Goal: Transaction & Acquisition: Purchase product/service

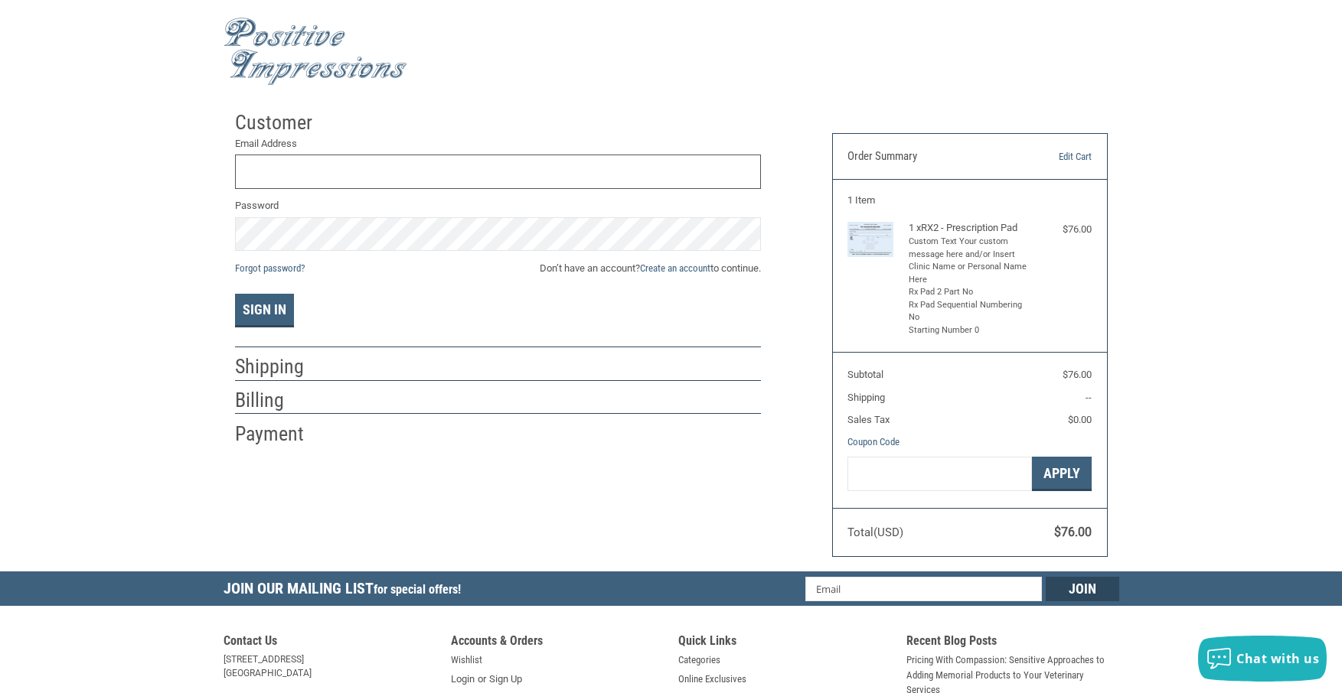
type input "[PERSON_NAME][EMAIL_ADDRESS][DOMAIN_NAME]"
click at [245, 314] on button "Sign In" at bounding box center [264, 311] width 59 height 34
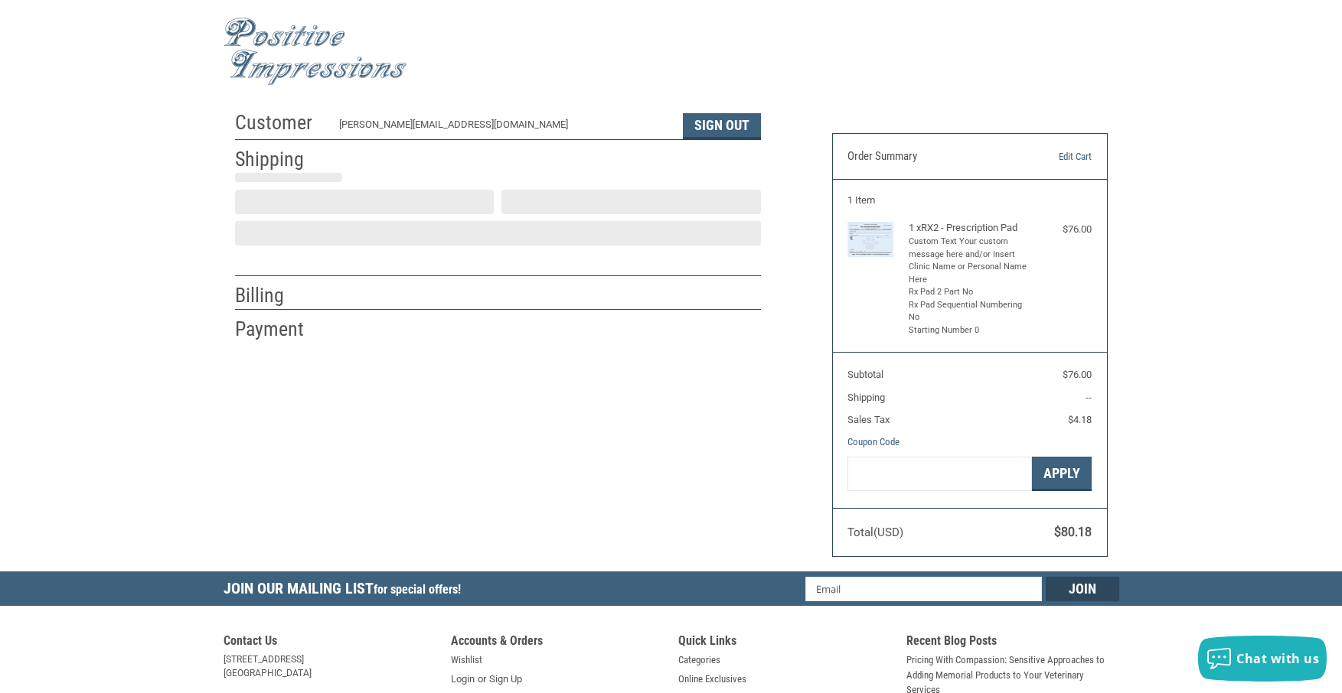
scroll to position [2, 0]
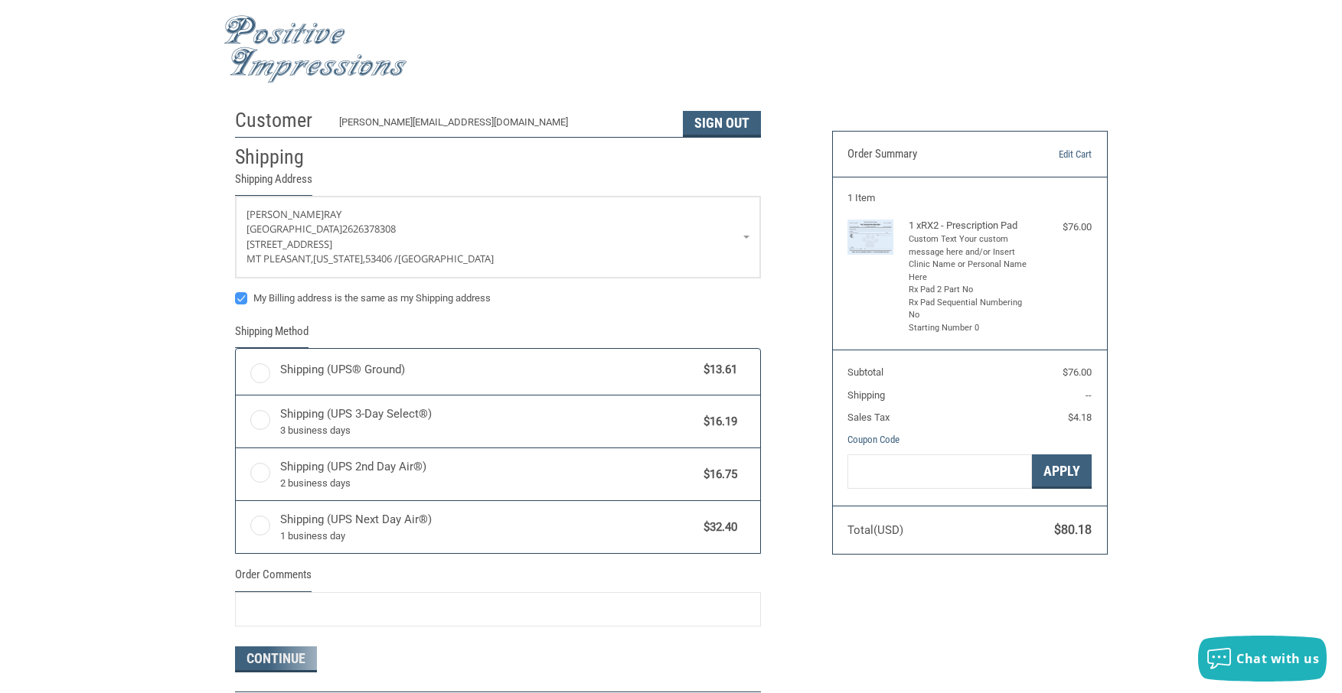
radio input "true"
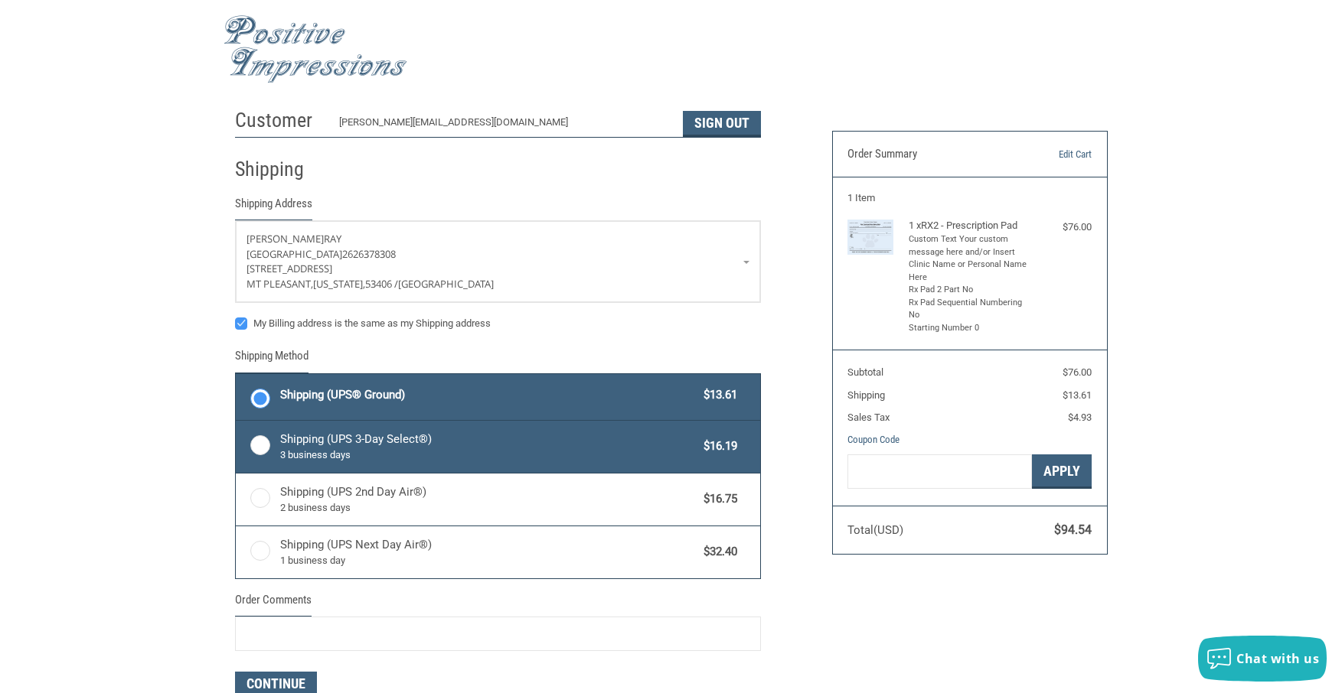
click at [257, 440] on label "Shipping (UPS 3-Day Select®) 3 business days $16.19" at bounding box center [498, 447] width 524 height 52
click at [236, 423] on input "Shipping (UPS 3-Day Select®) 3 business days $16.19" at bounding box center [236, 422] width 1 height 1
radio input "true"
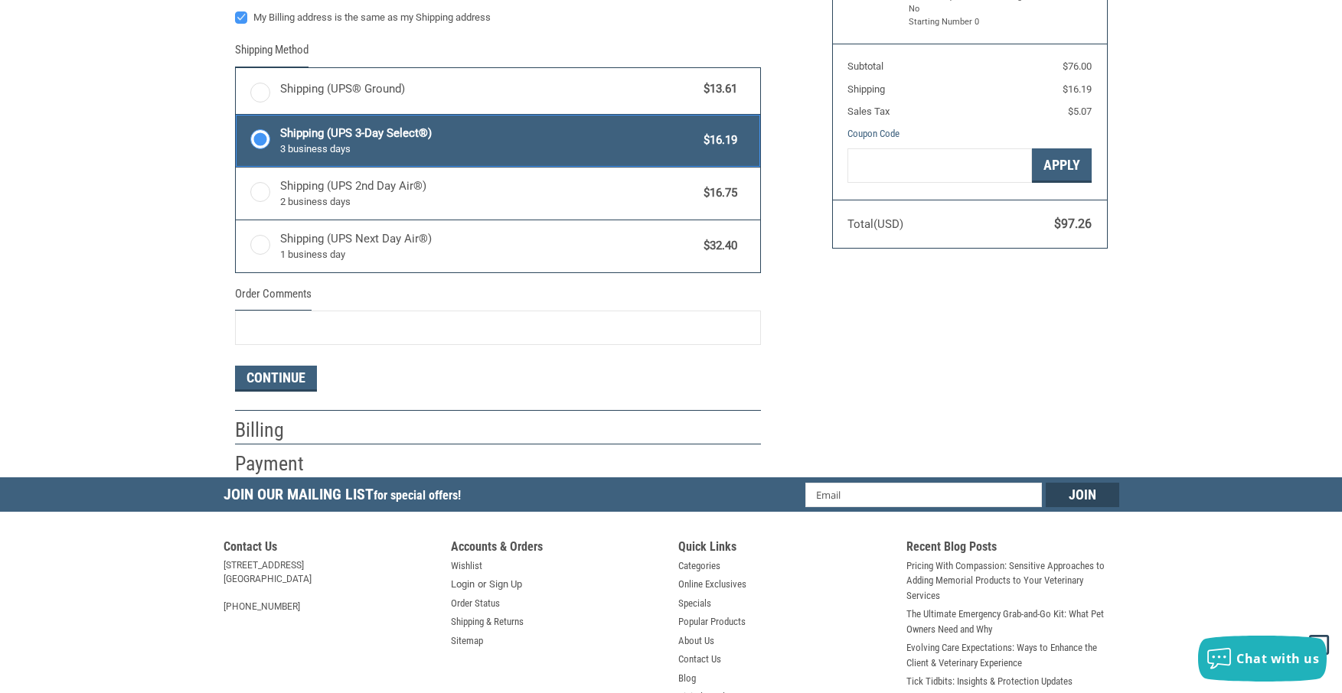
scroll to position [385, 0]
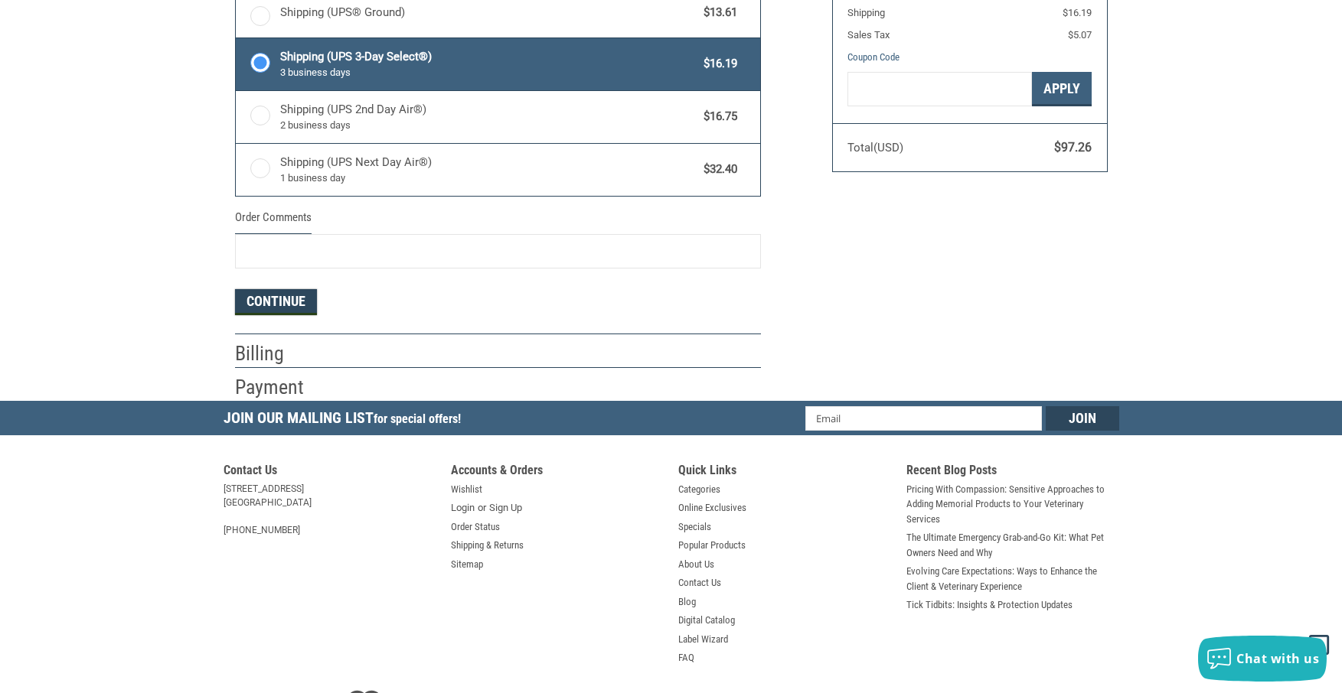
click at [249, 305] on button "Continue" at bounding box center [276, 302] width 82 height 26
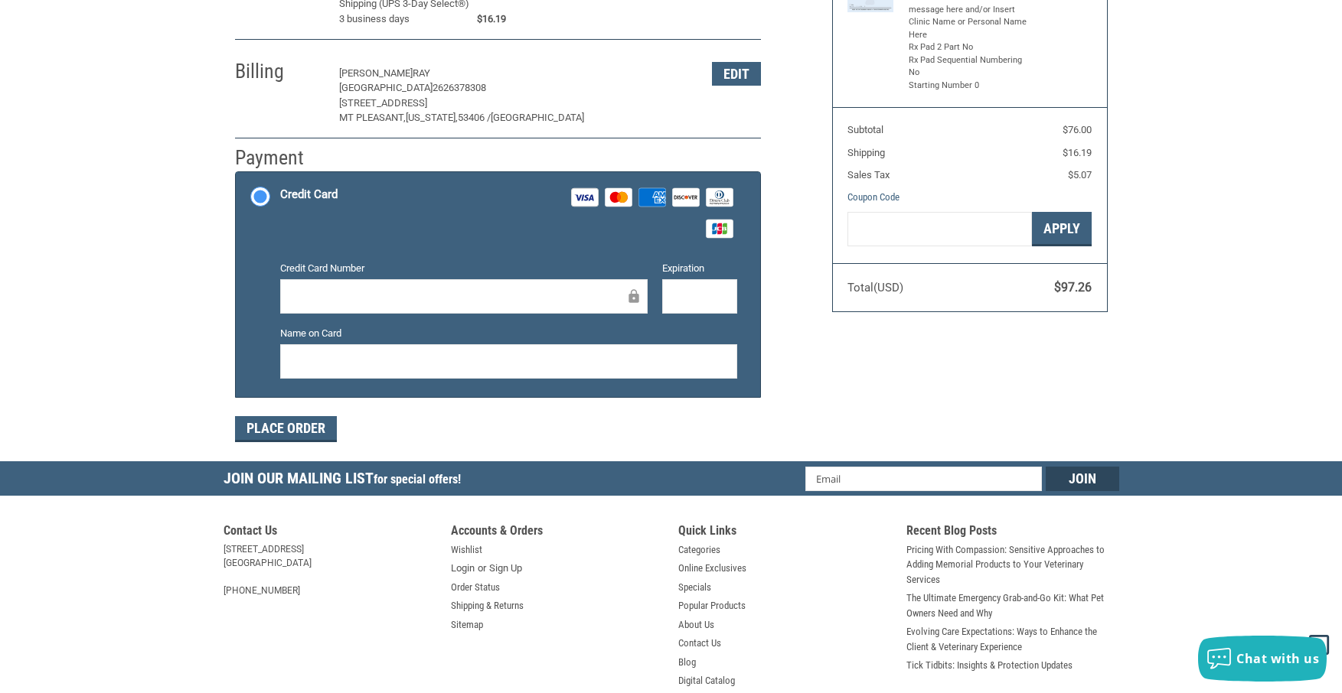
scroll to position [0, 0]
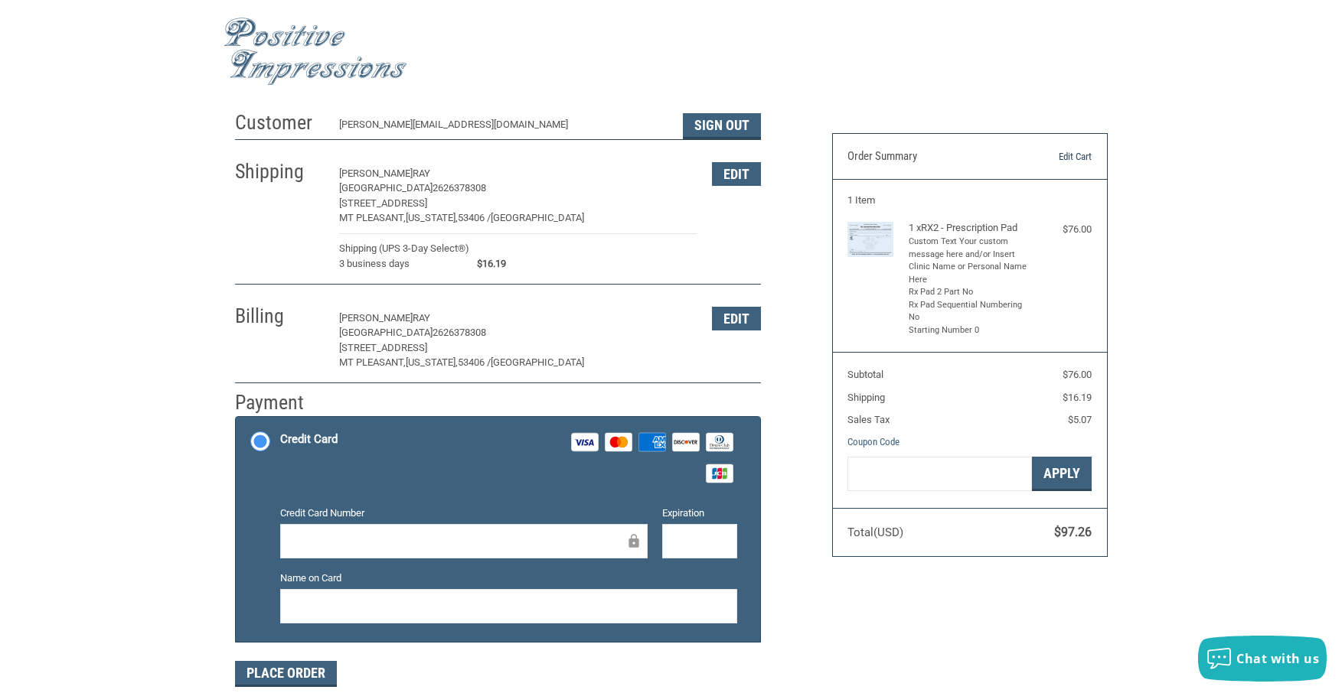
click at [1068, 155] on link "Edit Cart" at bounding box center [1052, 156] width 78 height 15
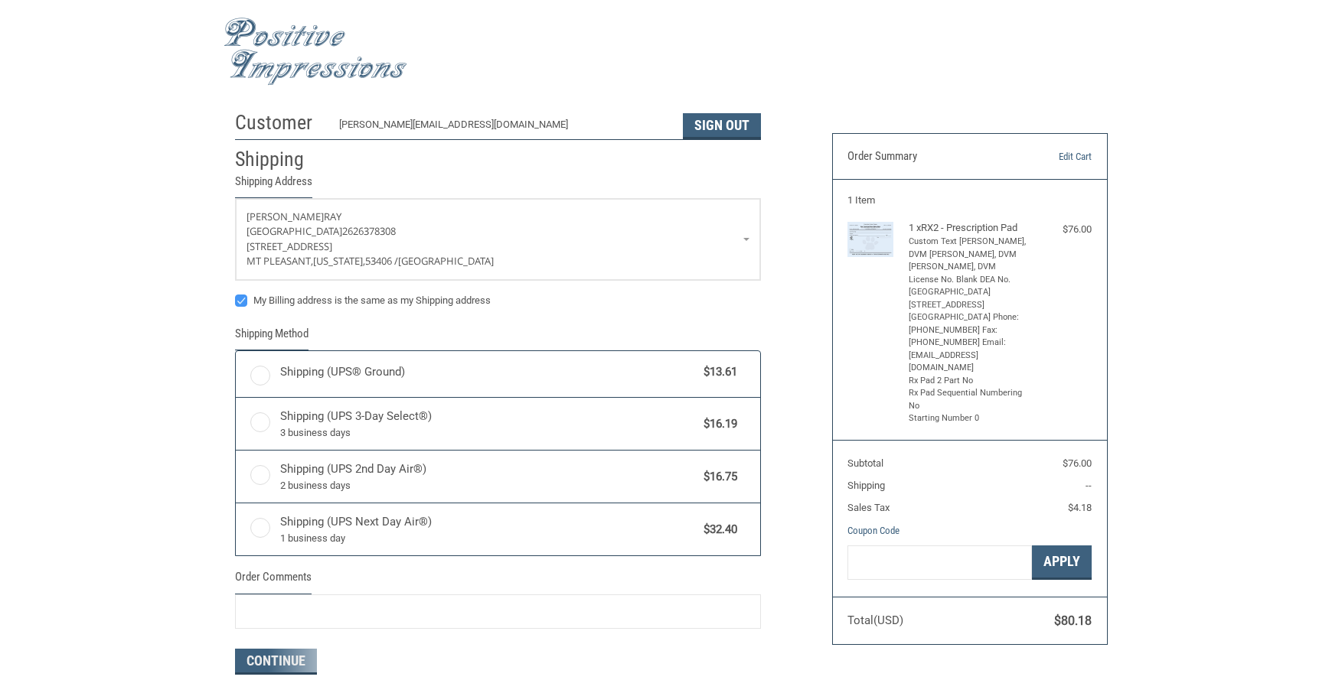
scroll to position [2, 0]
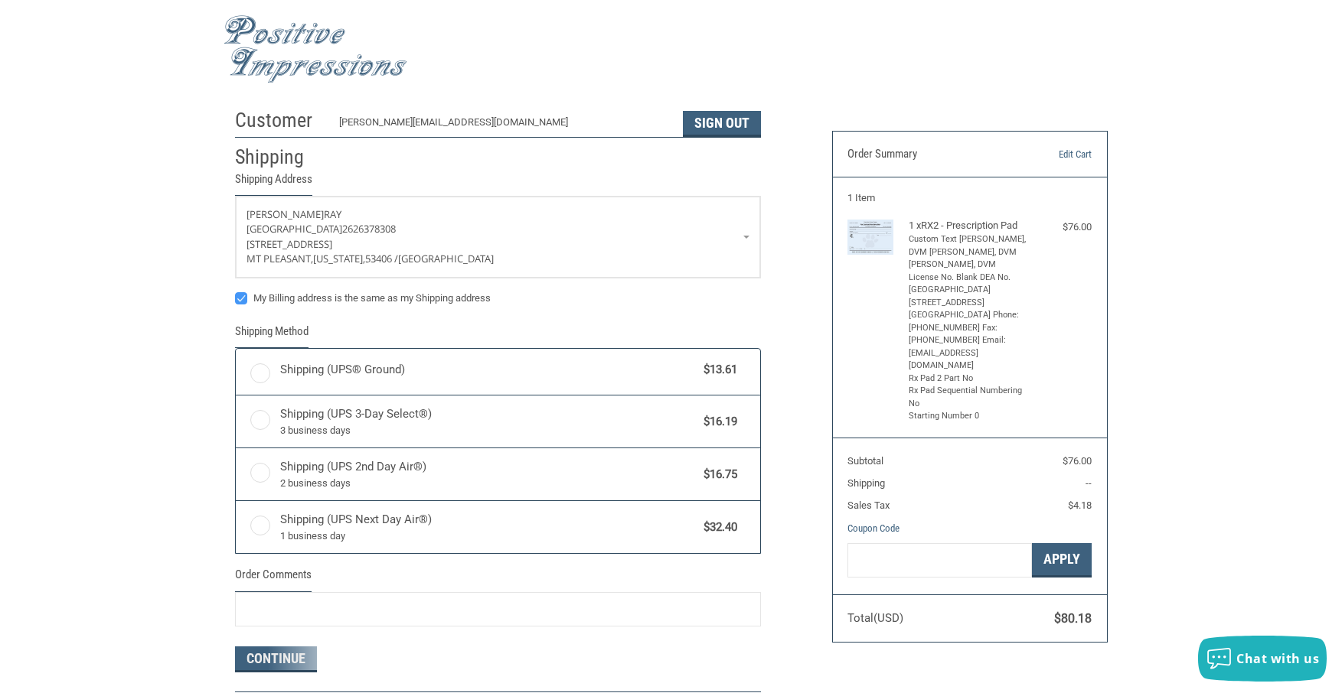
radio input "true"
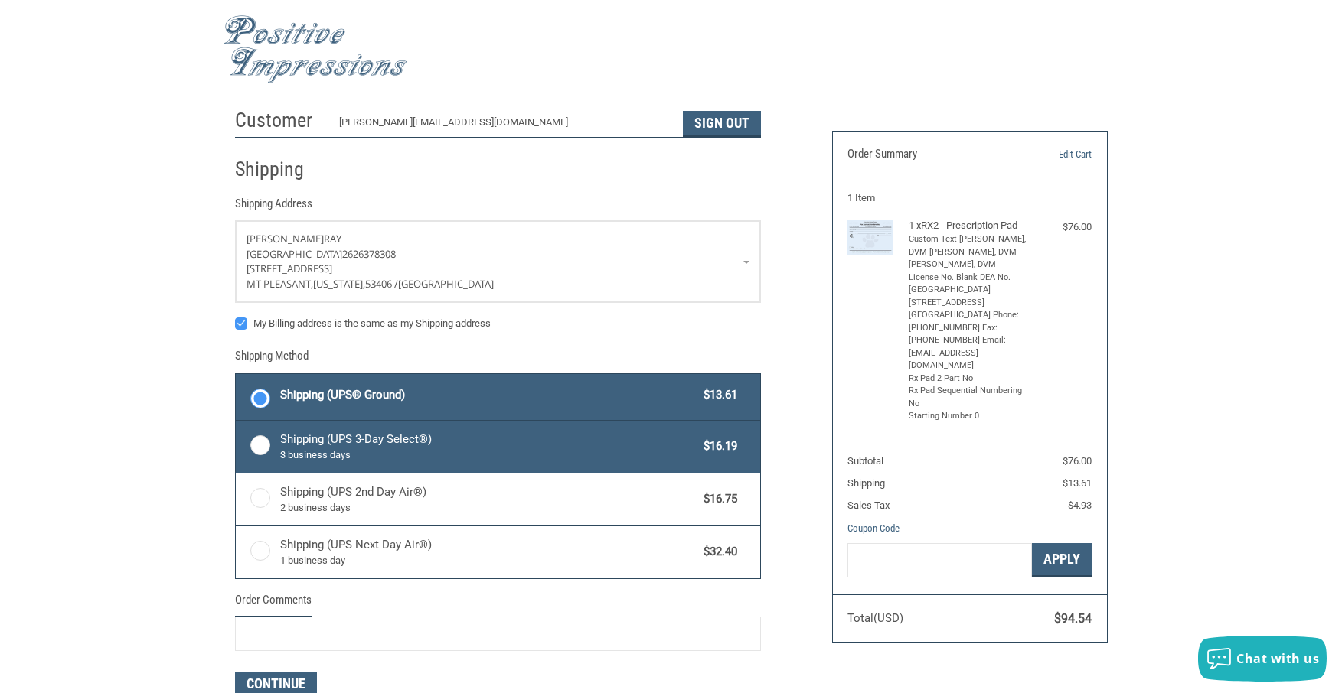
click at [267, 441] on label "Shipping (UPS 3-Day Select®) 3 business days $16.19" at bounding box center [498, 447] width 524 height 52
click at [236, 423] on input "Shipping (UPS 3-Day Select®) 3 business days $16.19" at bounding box center [236, 422] width 1 height 1
radio input "true"
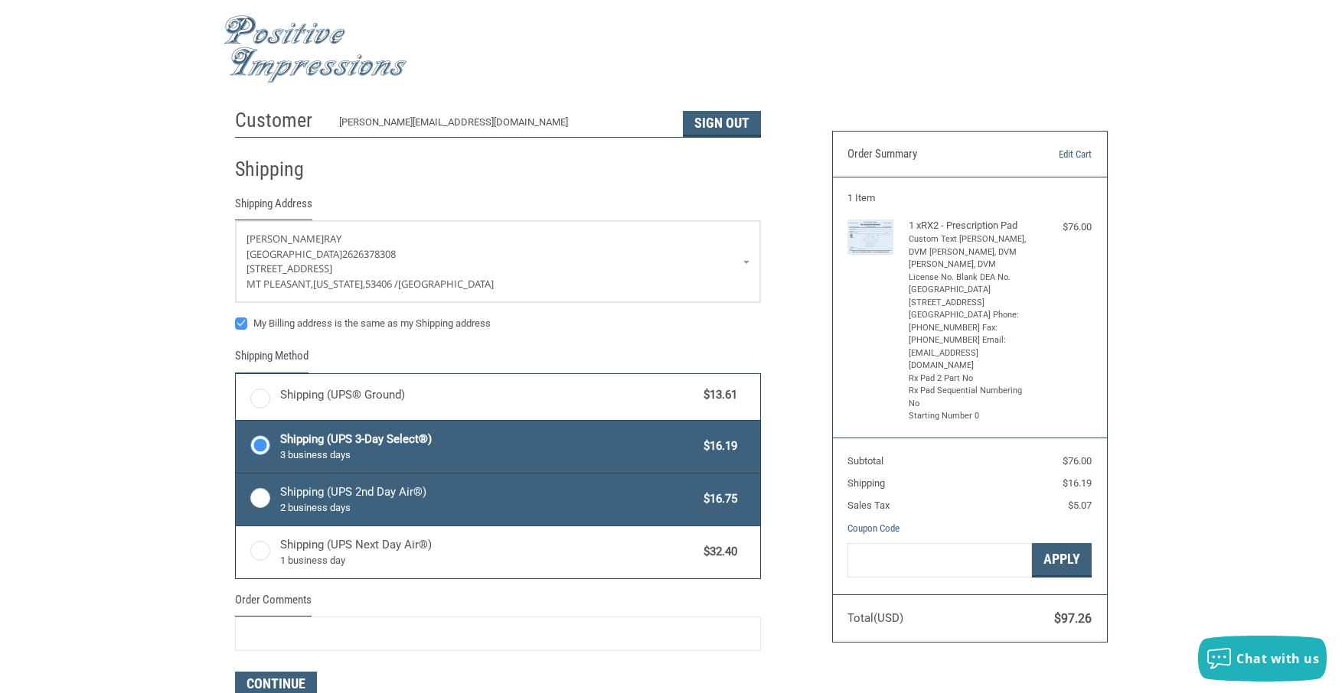
click at [266, 491] on label "Shipping (UPS 2nd Day Air®) 2 business days $16.75" at bounding box center [498, 500] width 524 height 52
click at [236, 476] on input "Shipping (UPS 2nd Day Air®) 2 business days $16.75" at bounding box center [236, 475] width 1 height 1
radio input "true"
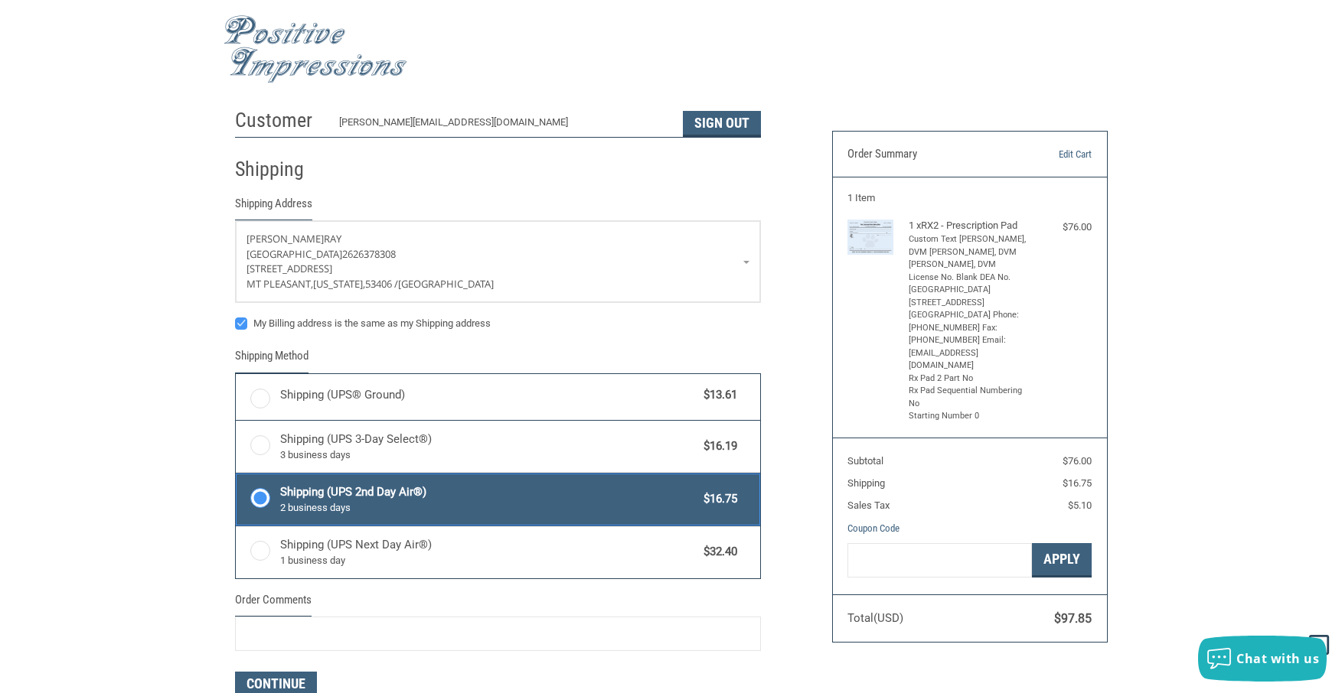
scroll to position [385, 0]
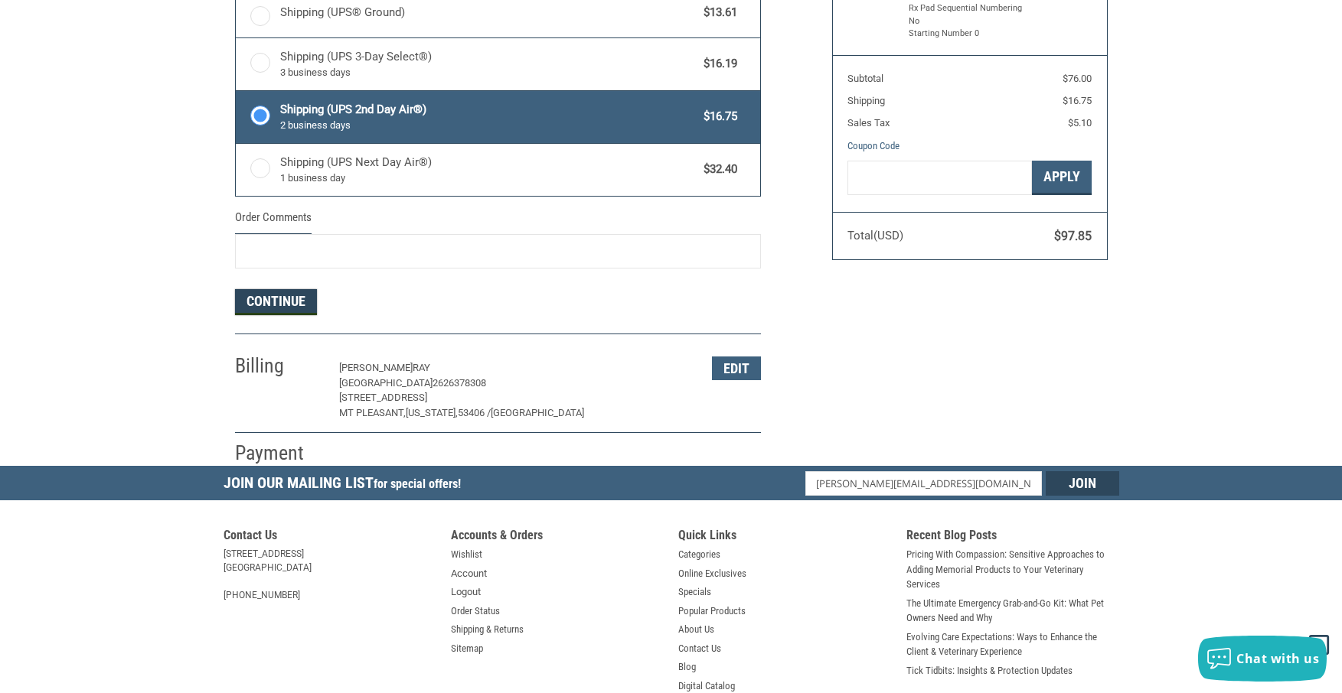
click at [274, 298] on button "Continue" at bounding box center [276, 302] width 82 height 26
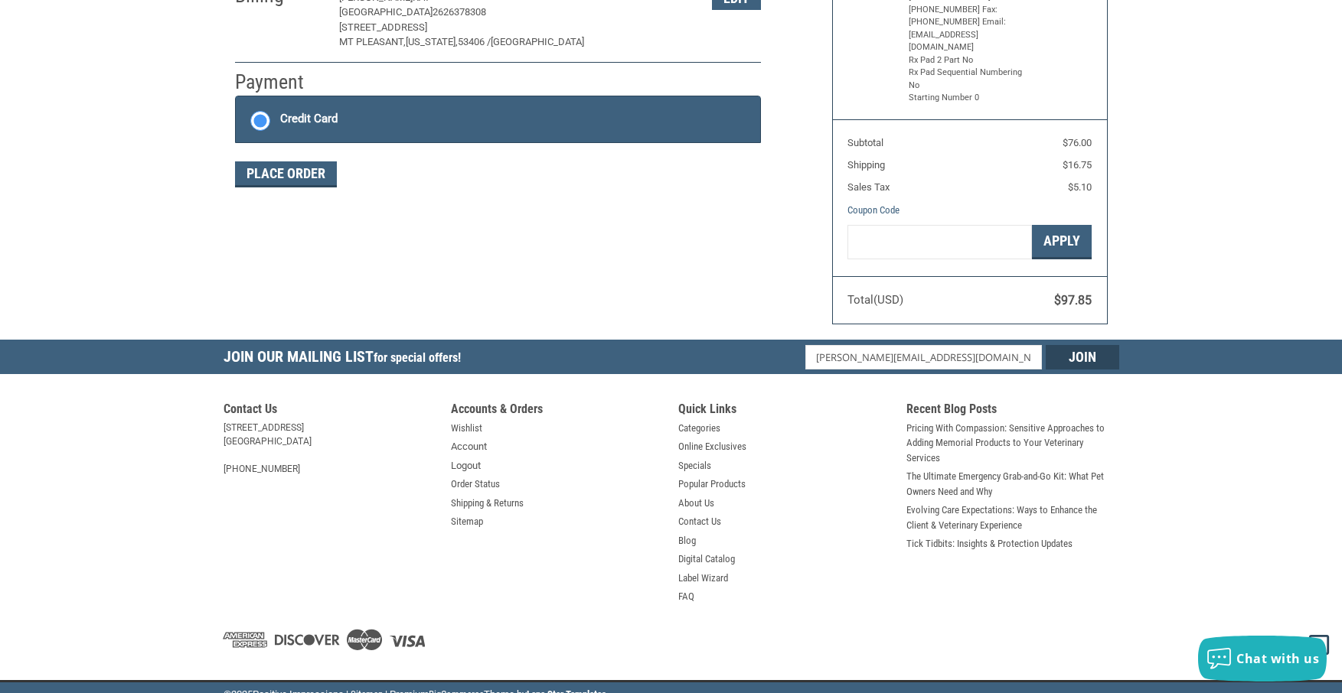
scroll to position [246, 0]
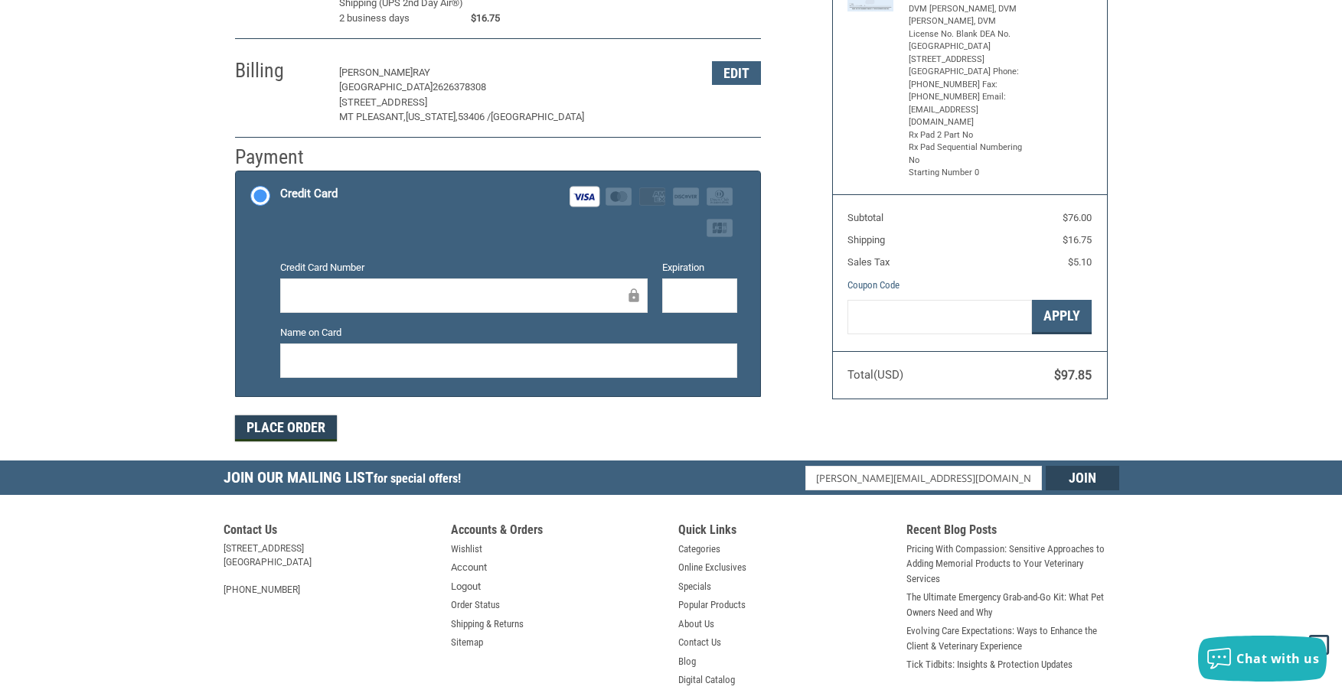
click at [302, 426] on button "Place Order" at bounding box center [286, 429] width 102 height 26
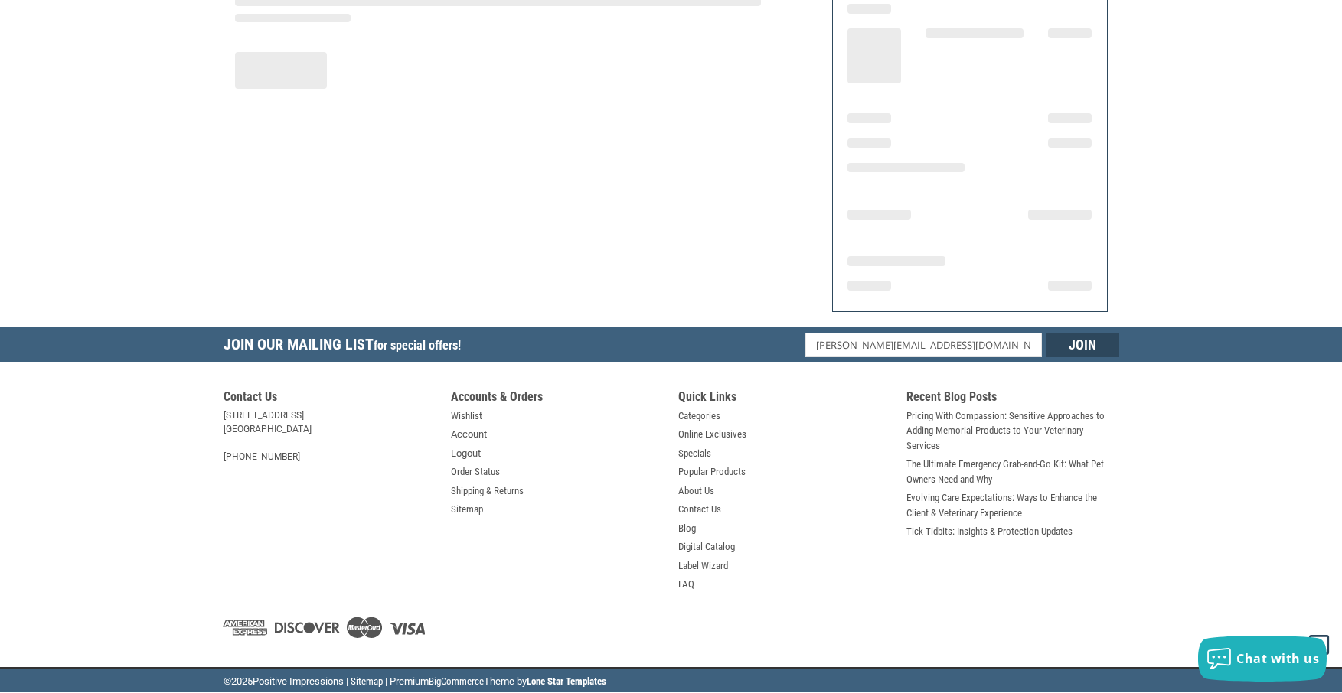
scroll to position [188, 0]
